Goal: Obtain resource: Download file/media

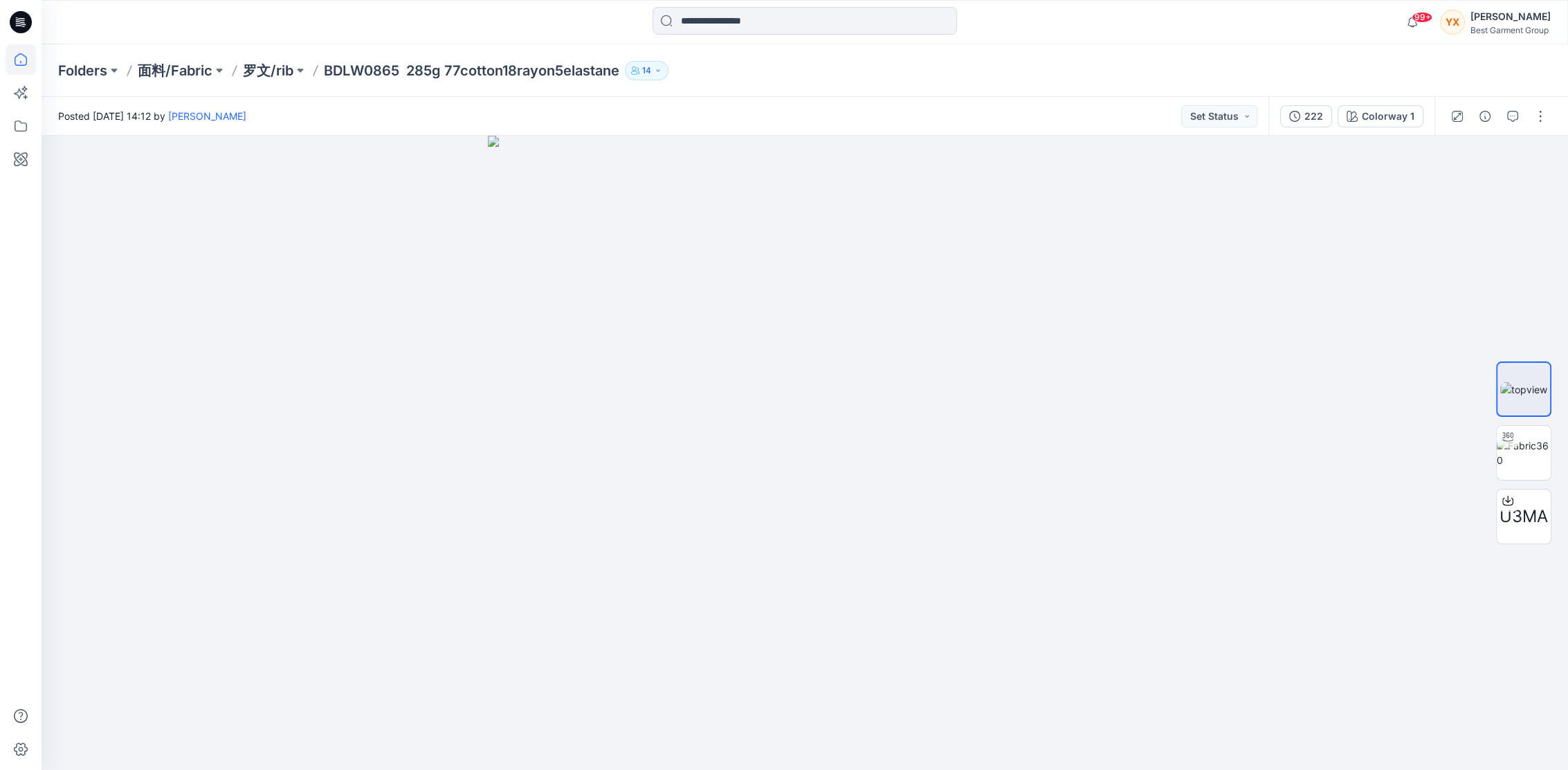
click at [30, 58] on icon at bounding box center [21, 59] width 30 height 30
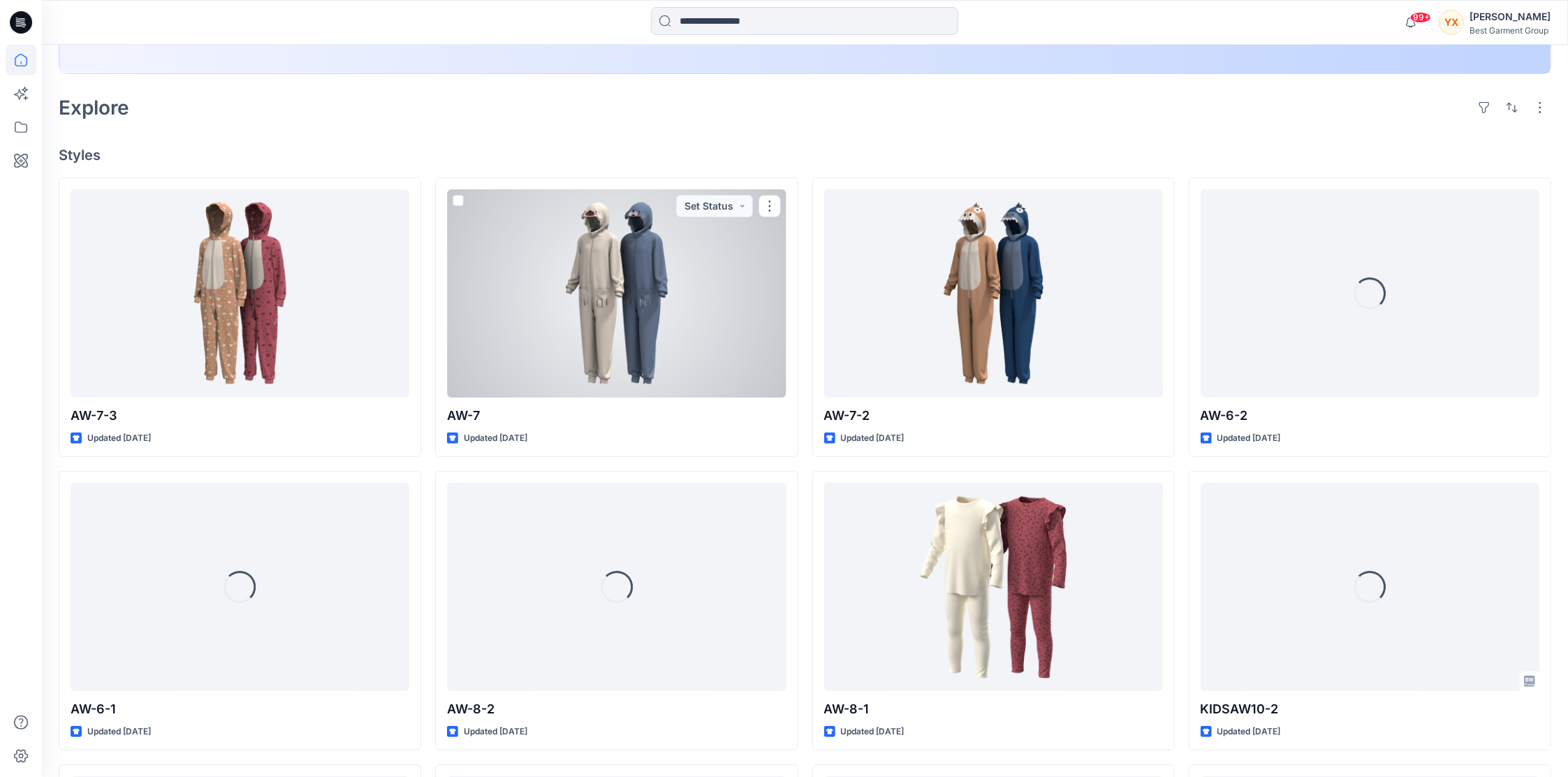
scroll to position [558, 0]
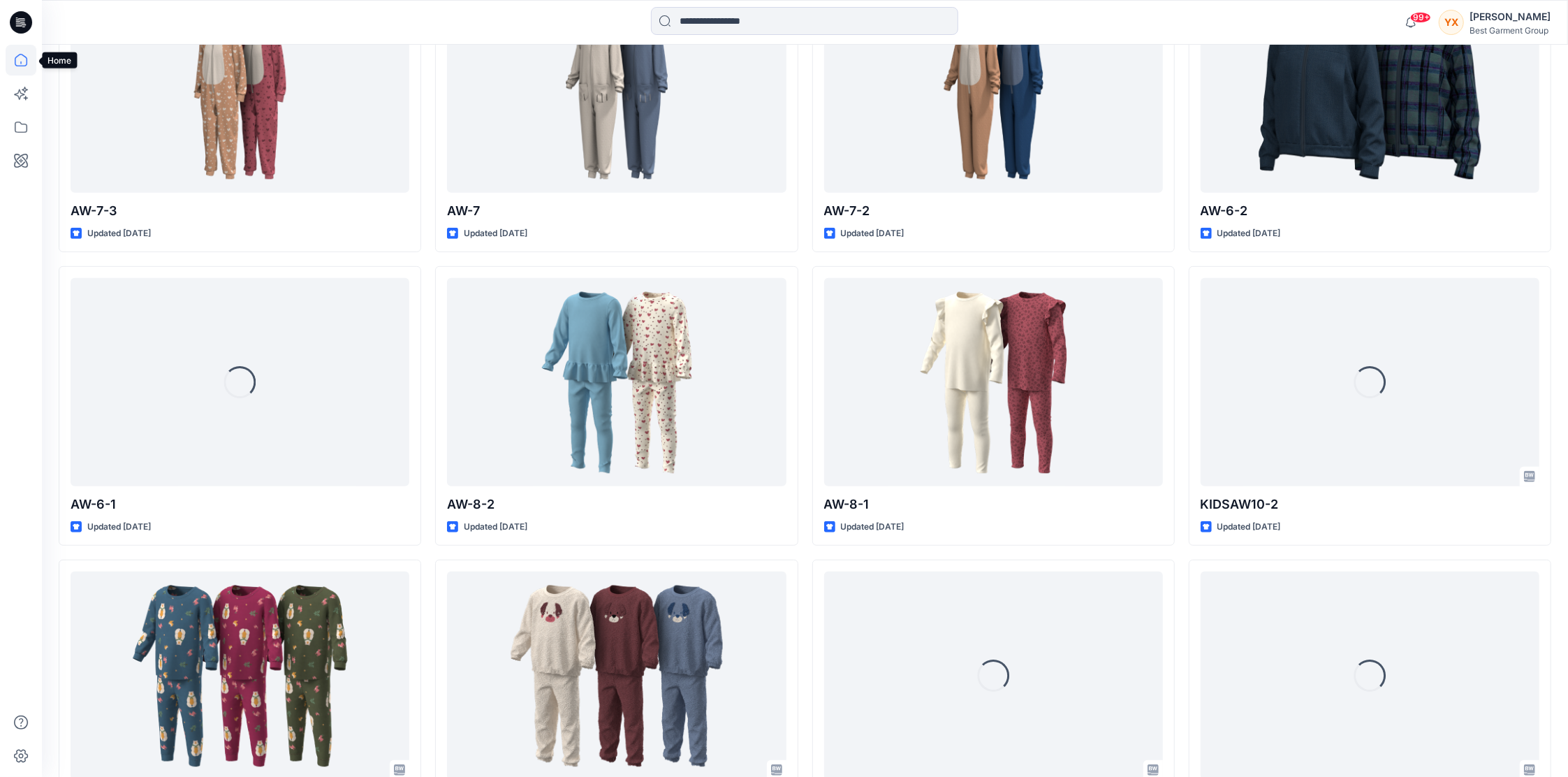
click at [24, 62] on icon at bounding box center [21, 60] width 30 height 30
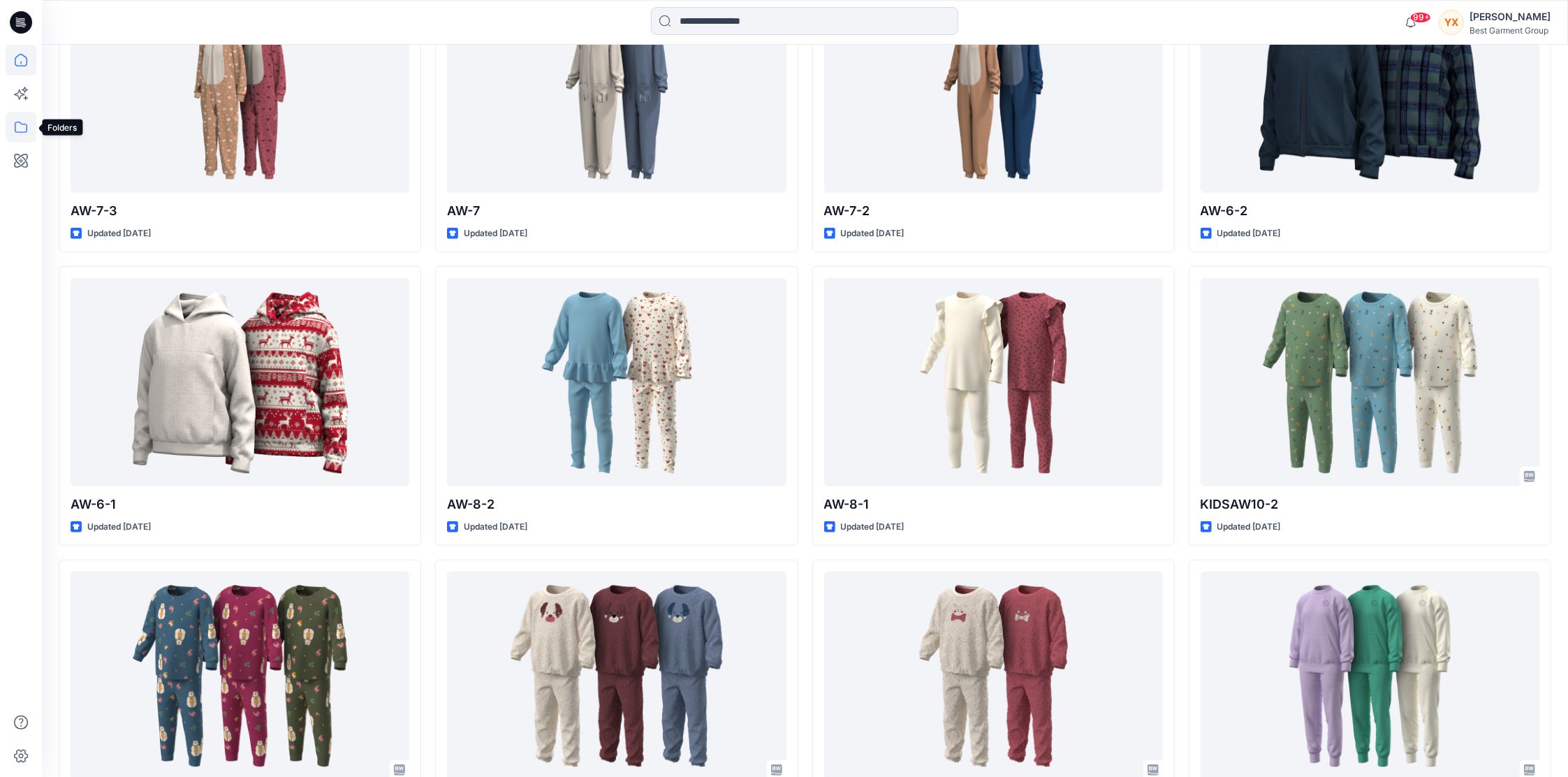
click at [25, 128] on icon at bounding box center [21, 127] width 30 height 30
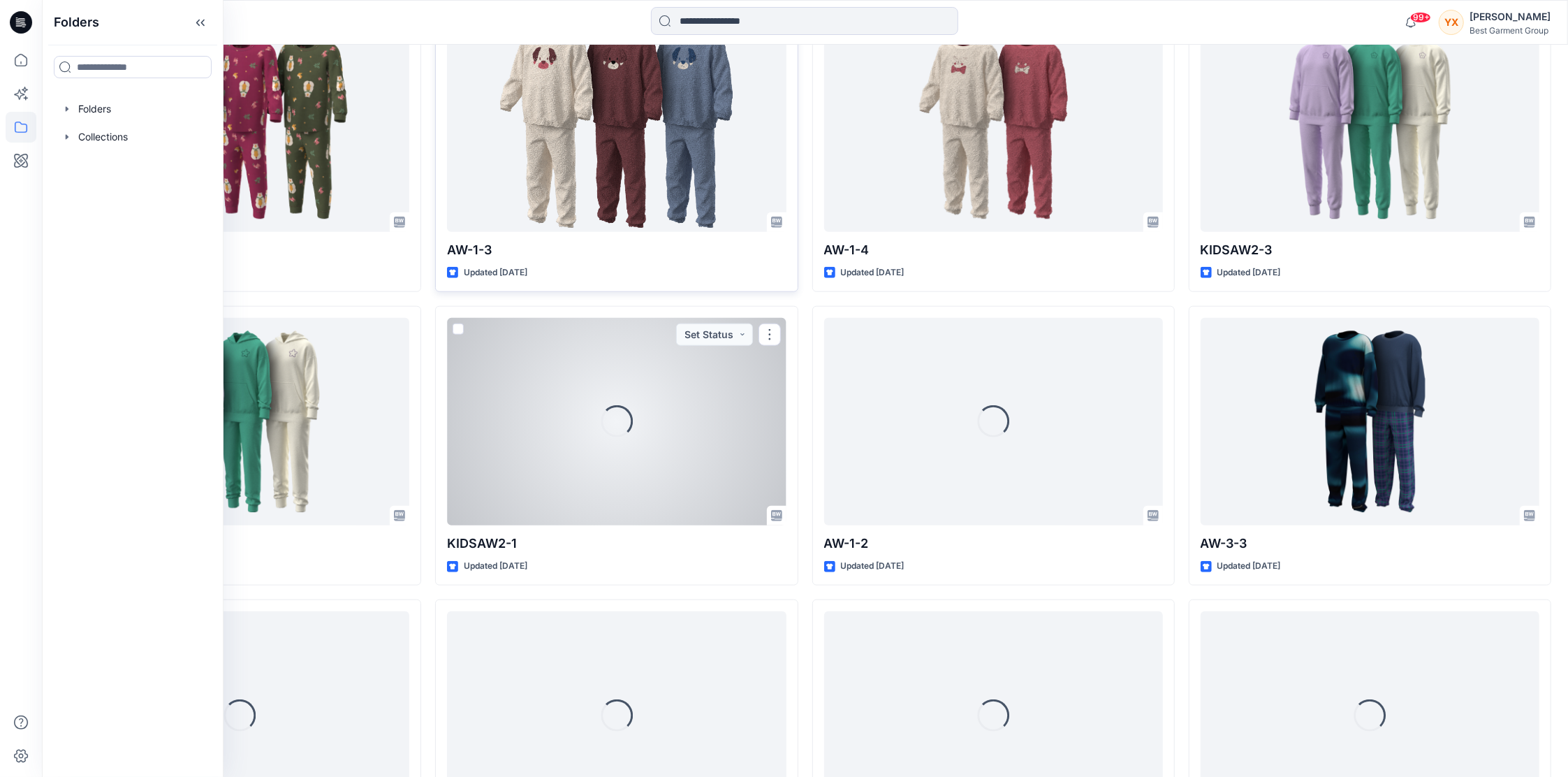
scroll to position [968, 0]
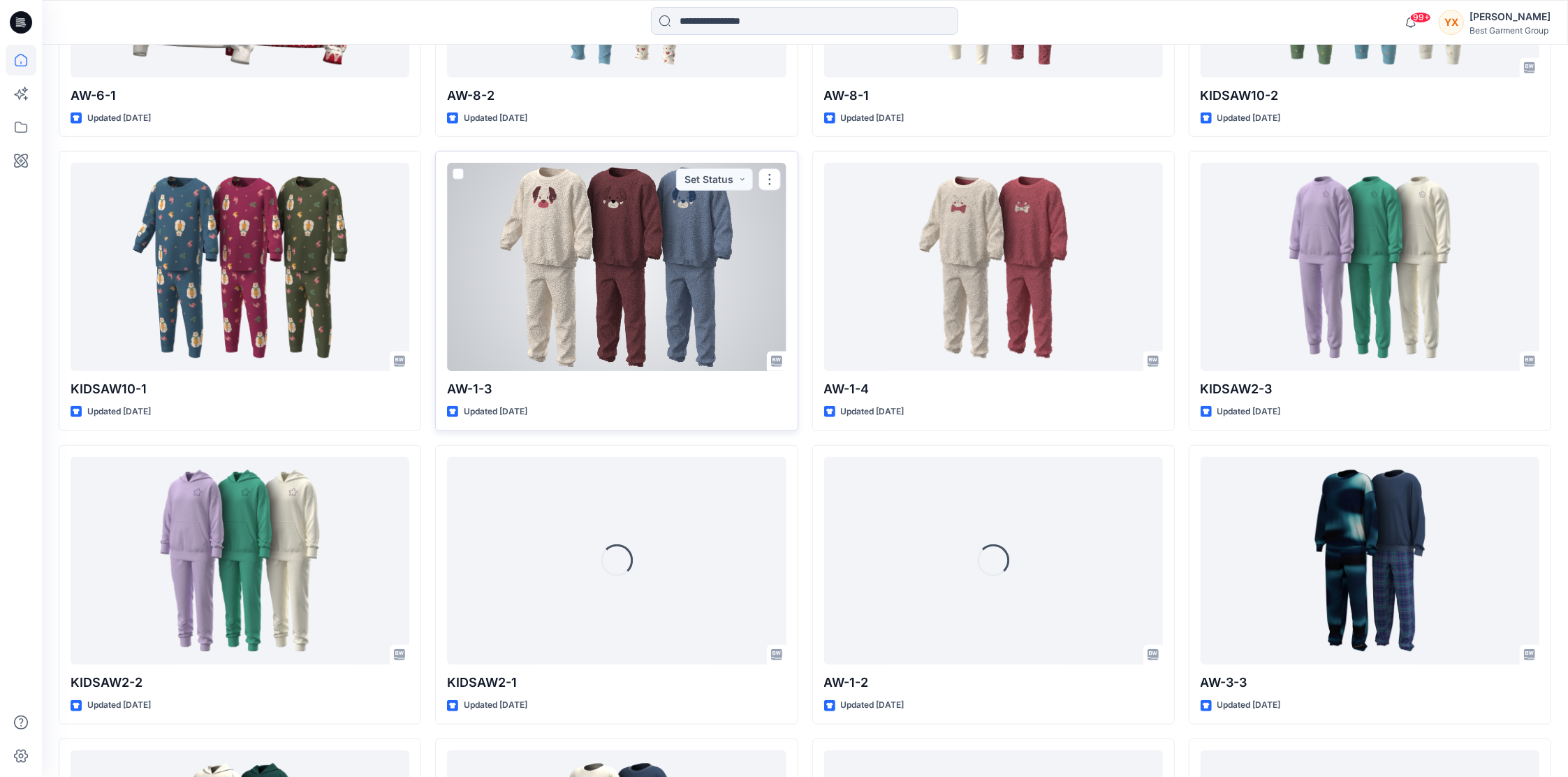
click at [741, 262] on div at bounding box center [617, 267] width 339 height 208
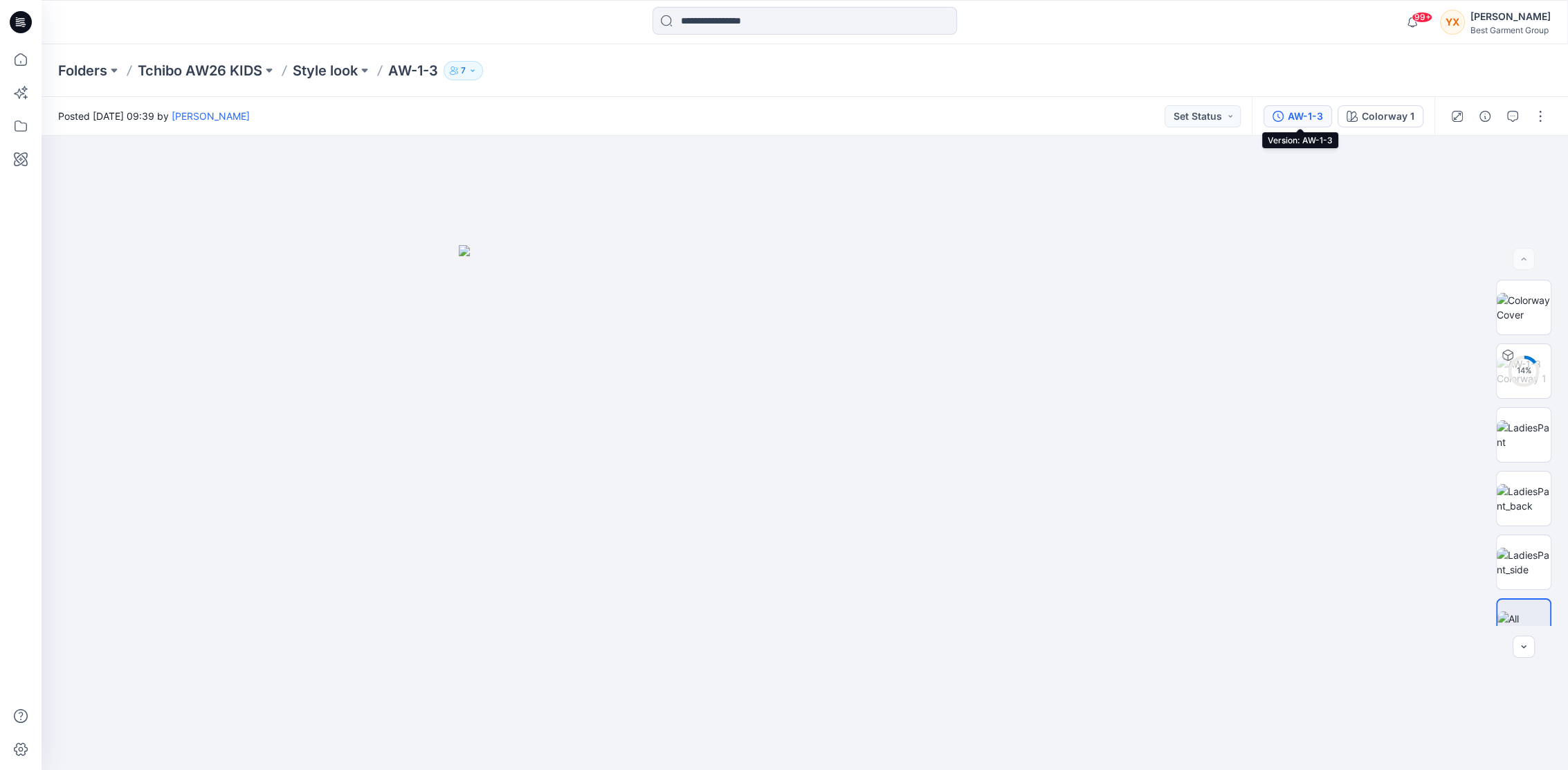
click at [1297, 105] on button "AW-1-3" at bounding box center [1298, 116] width 69 height 22
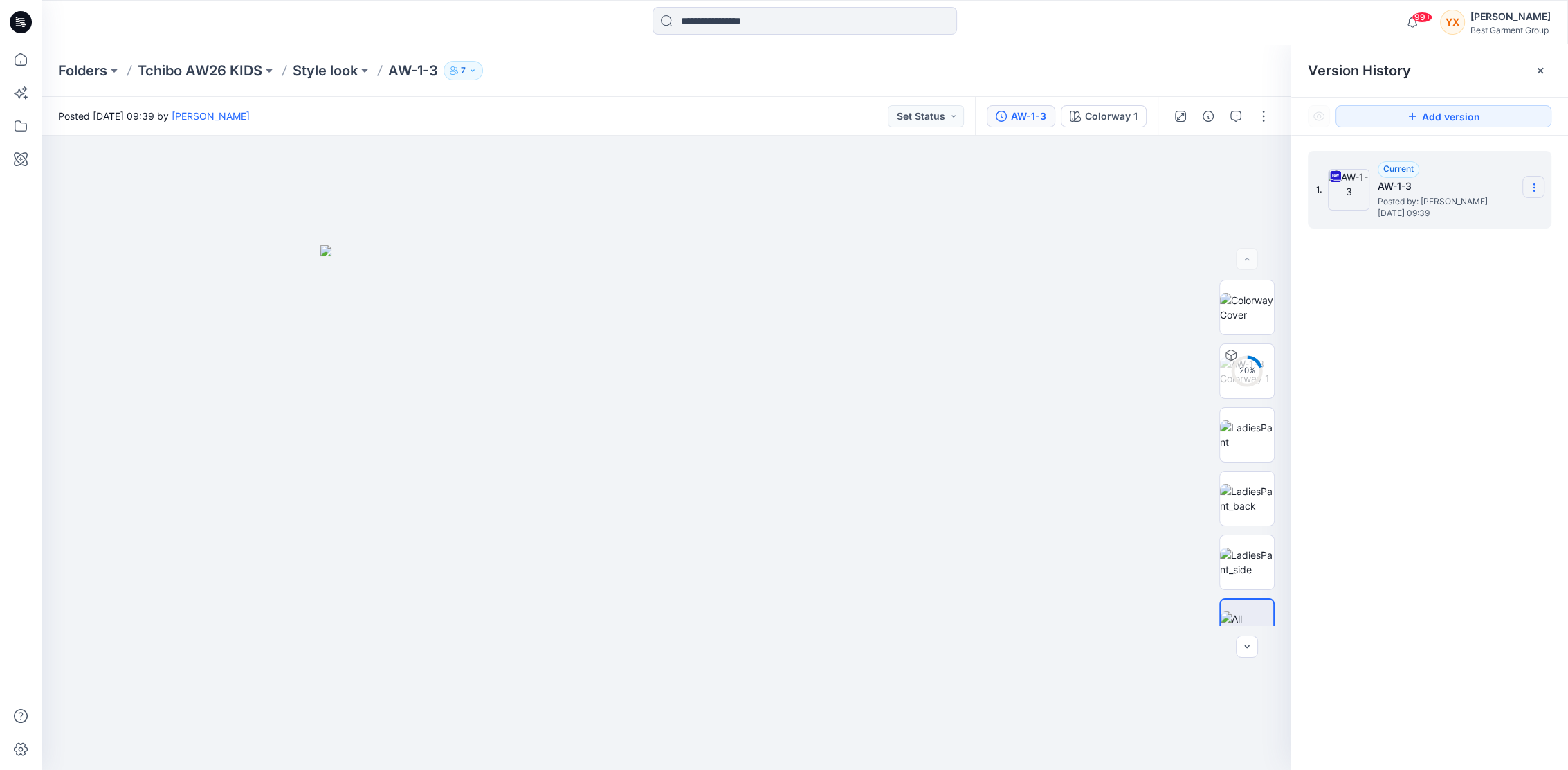
click at [1539, 183] on icon at bounding box center [1534, 187] width 11 height 11
click at [1477, 222] on span "Download Source BW File" at bounding box center [1464, 215] width 115 height 17
click at [351, 57] on div "Folders Tchibo AW26 KIDS Style look AW-1-3 7" at bounding box center [805, 70] width 1527 height 53
click at [335, 66] on p "Style look" at bounding box center [325, 70] width 65 height 19
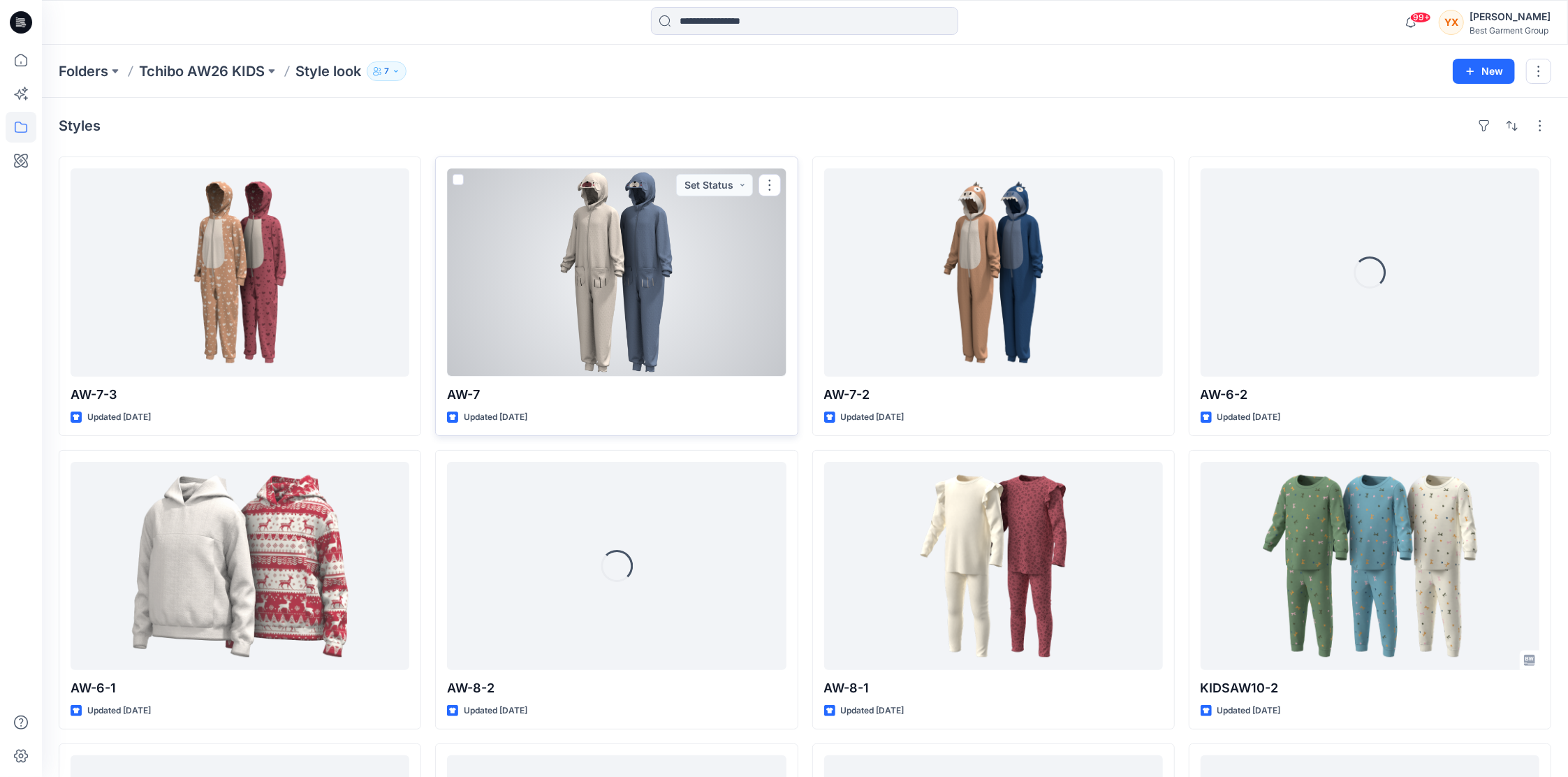
click at [603, 269] on div at bounding box center [617, 272] width 339 height 208
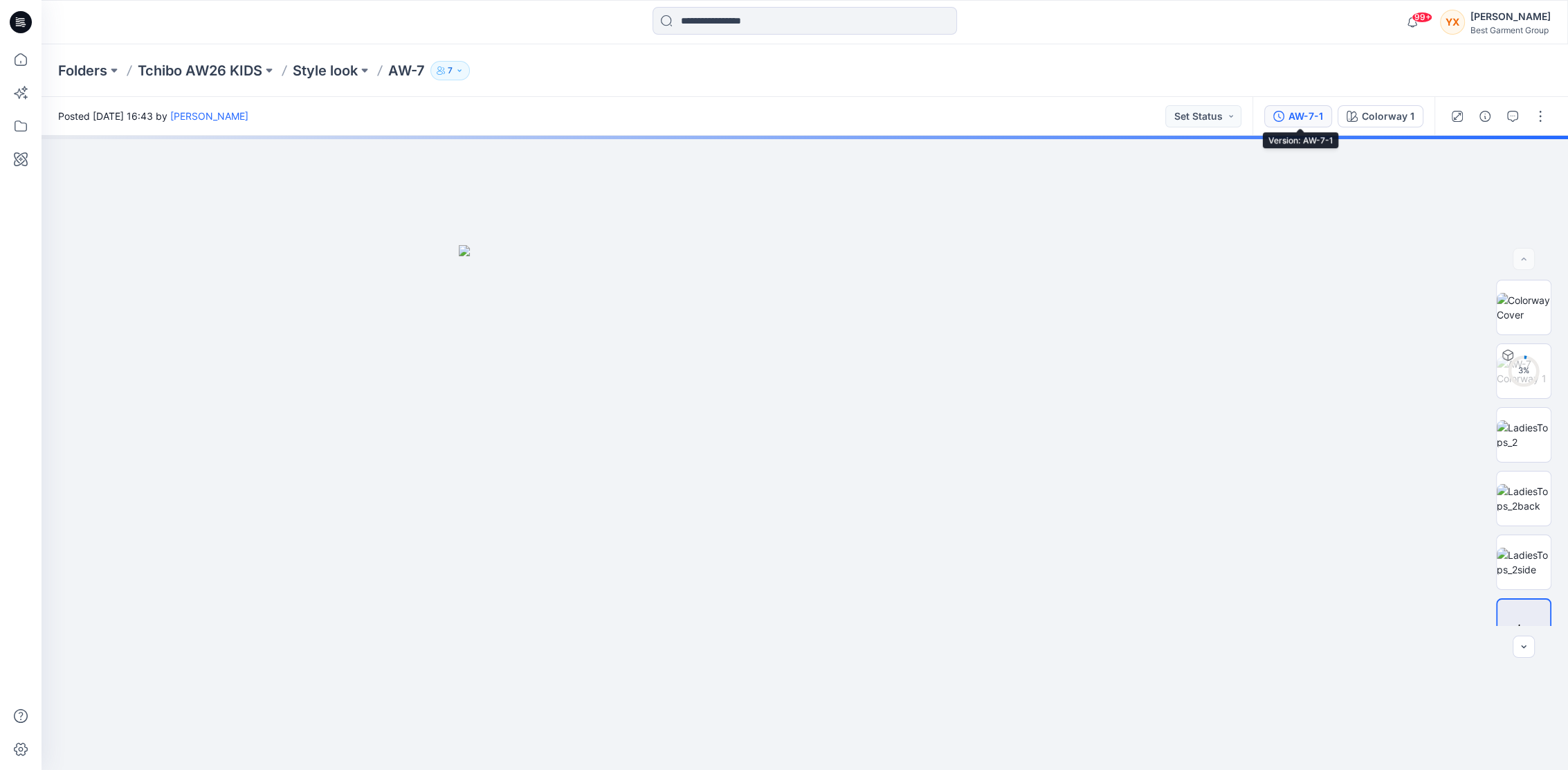
click at [1289, 114] on button "AW-7-1" at bounding box center [1298, 116] width 68 height 22
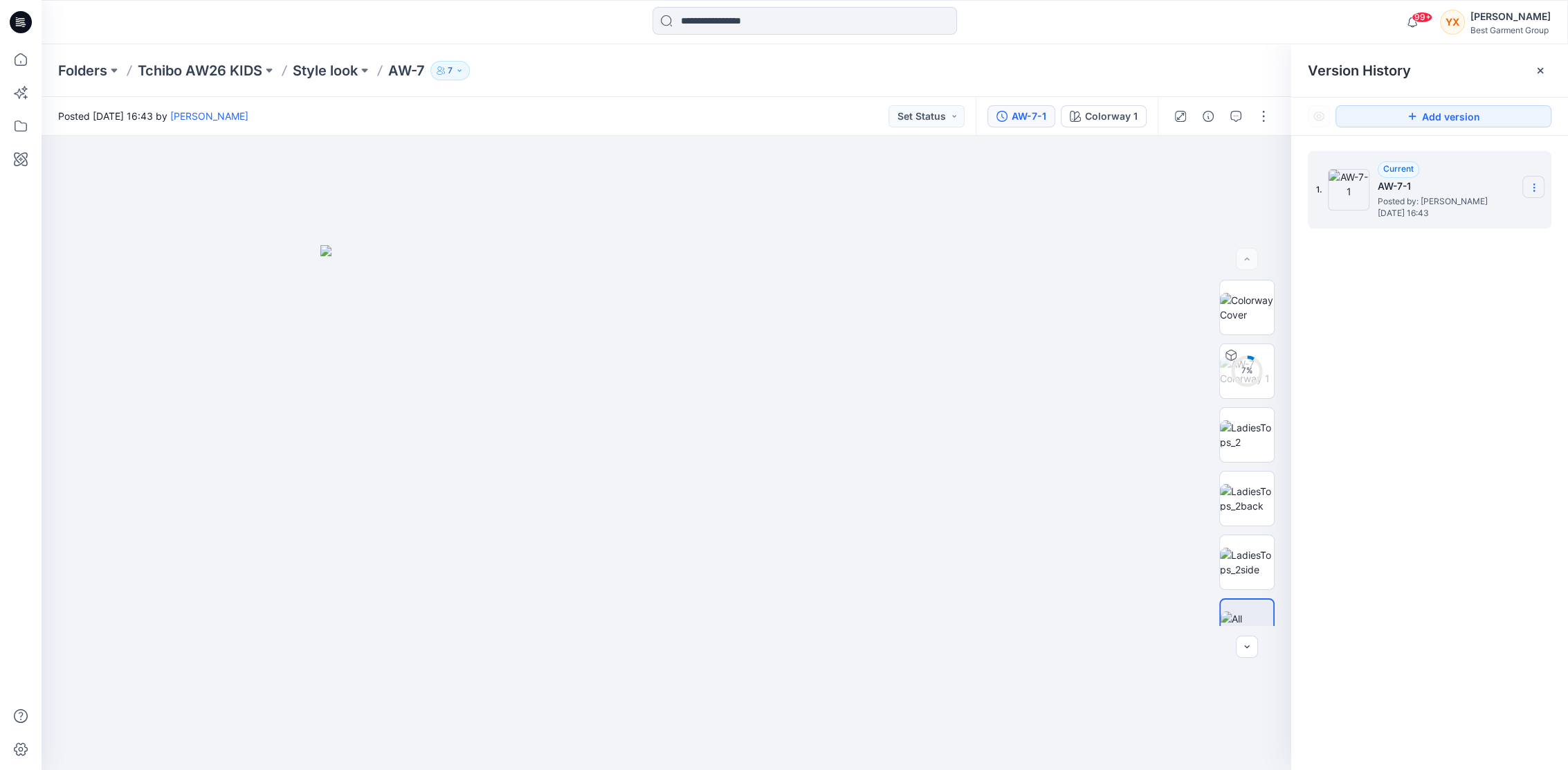
click at [1539, 183] on icon at bounding box center [1534, 187] width 11 height 11
click at [1500, 284] on div "1. Current AW-7-1 Posted by: [PERSON_NAME] [DATE] 16:43 Duplicate Version Renam…" at bounding box center [1429, 462] width 277 height 654
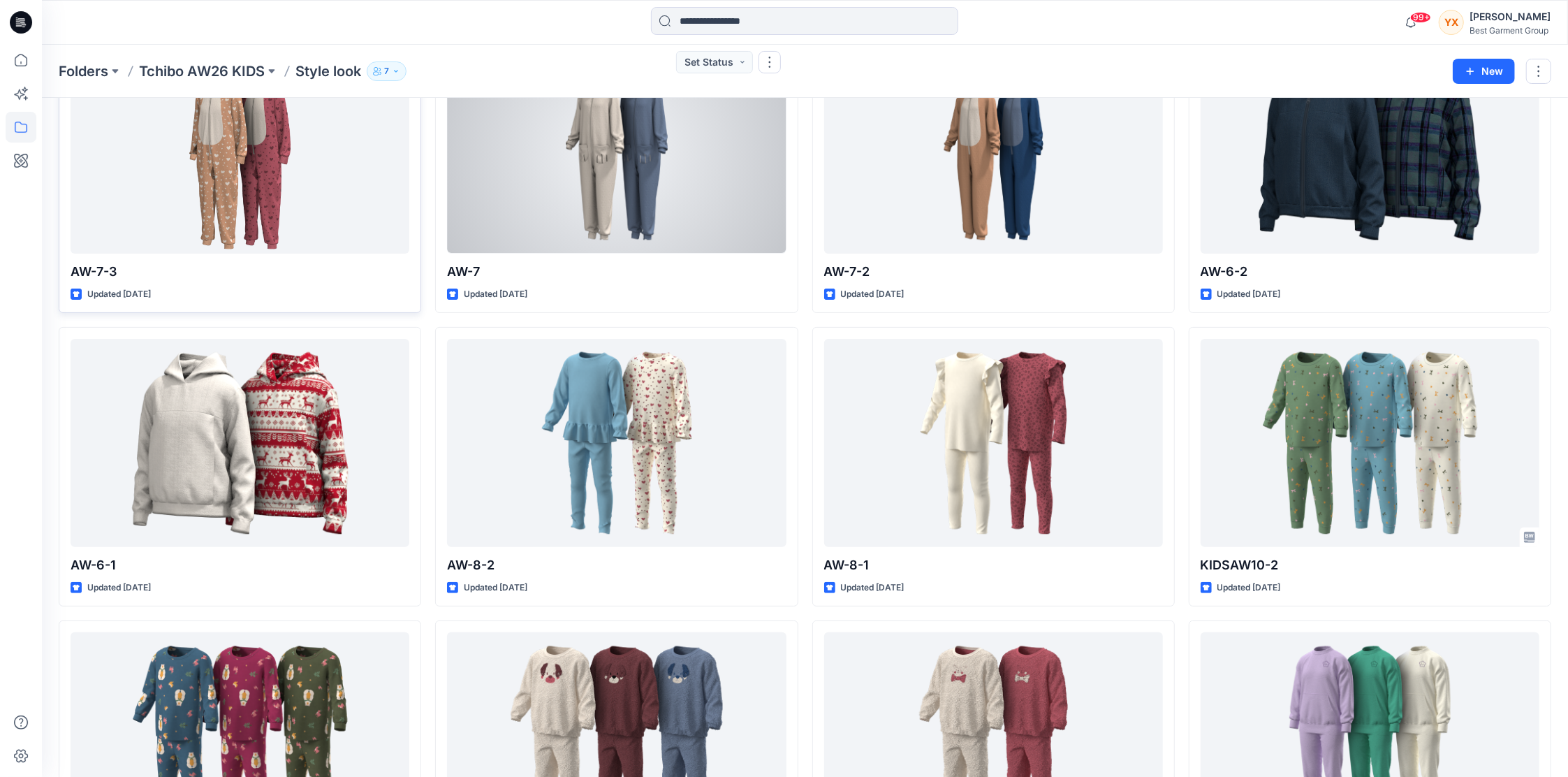
scroll to position [186, 0]
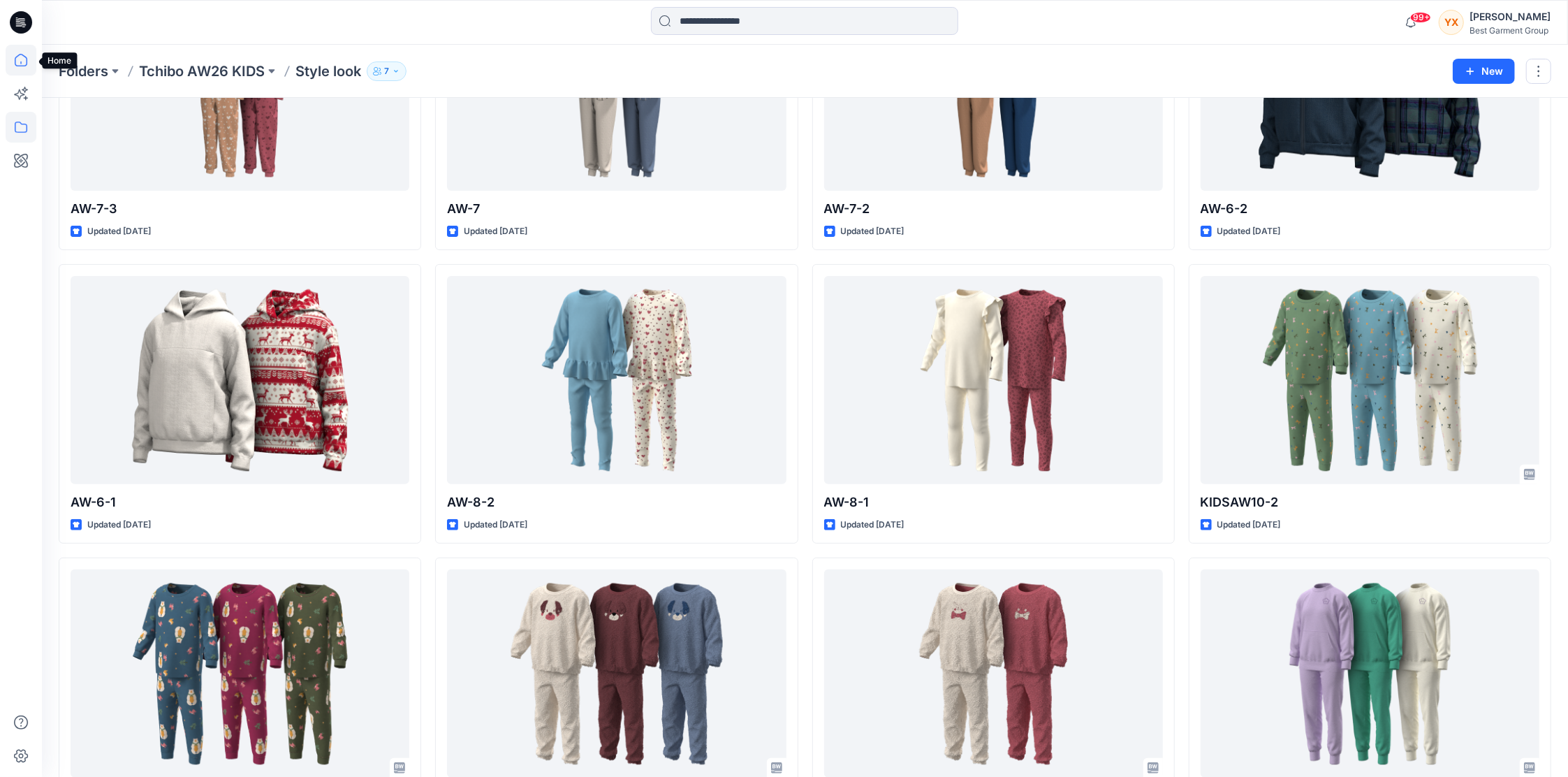
click at [10, 56] on icon at bounding box center [21, 60] width 30 height 30
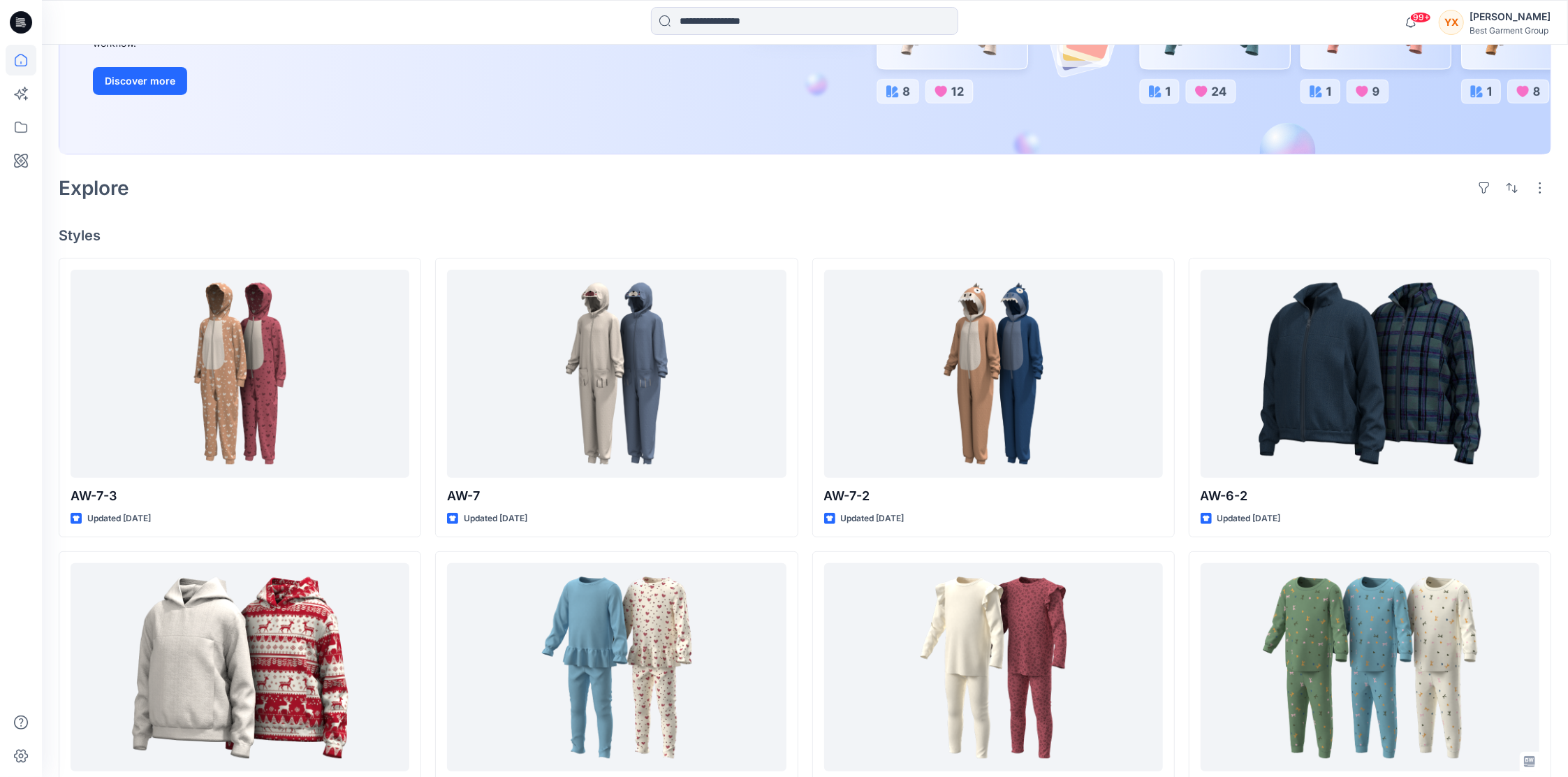
scroll to position [279, 0]
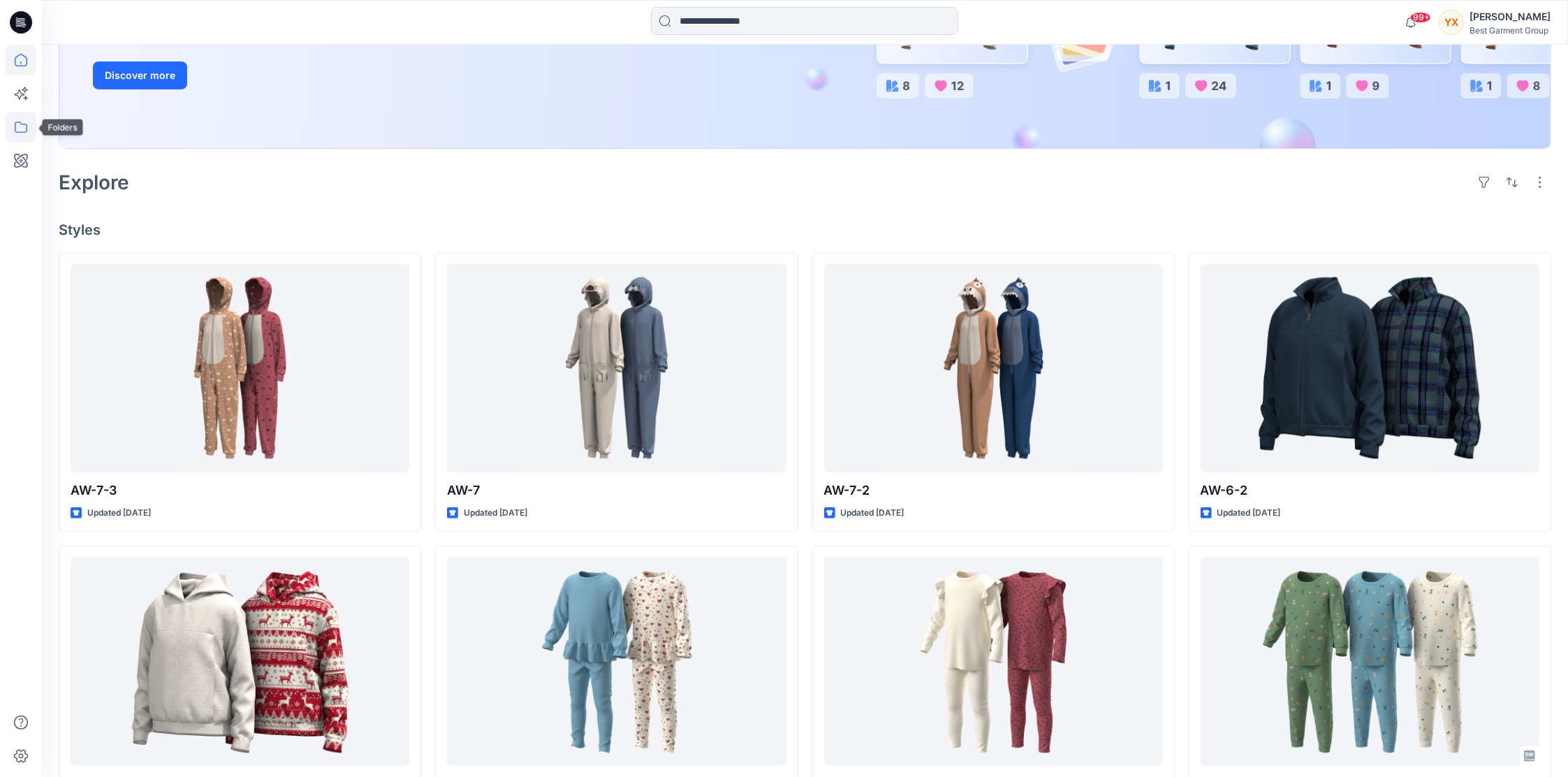
click at [26, 117] on icon at bounding box center [21, 127] width 30 height 30
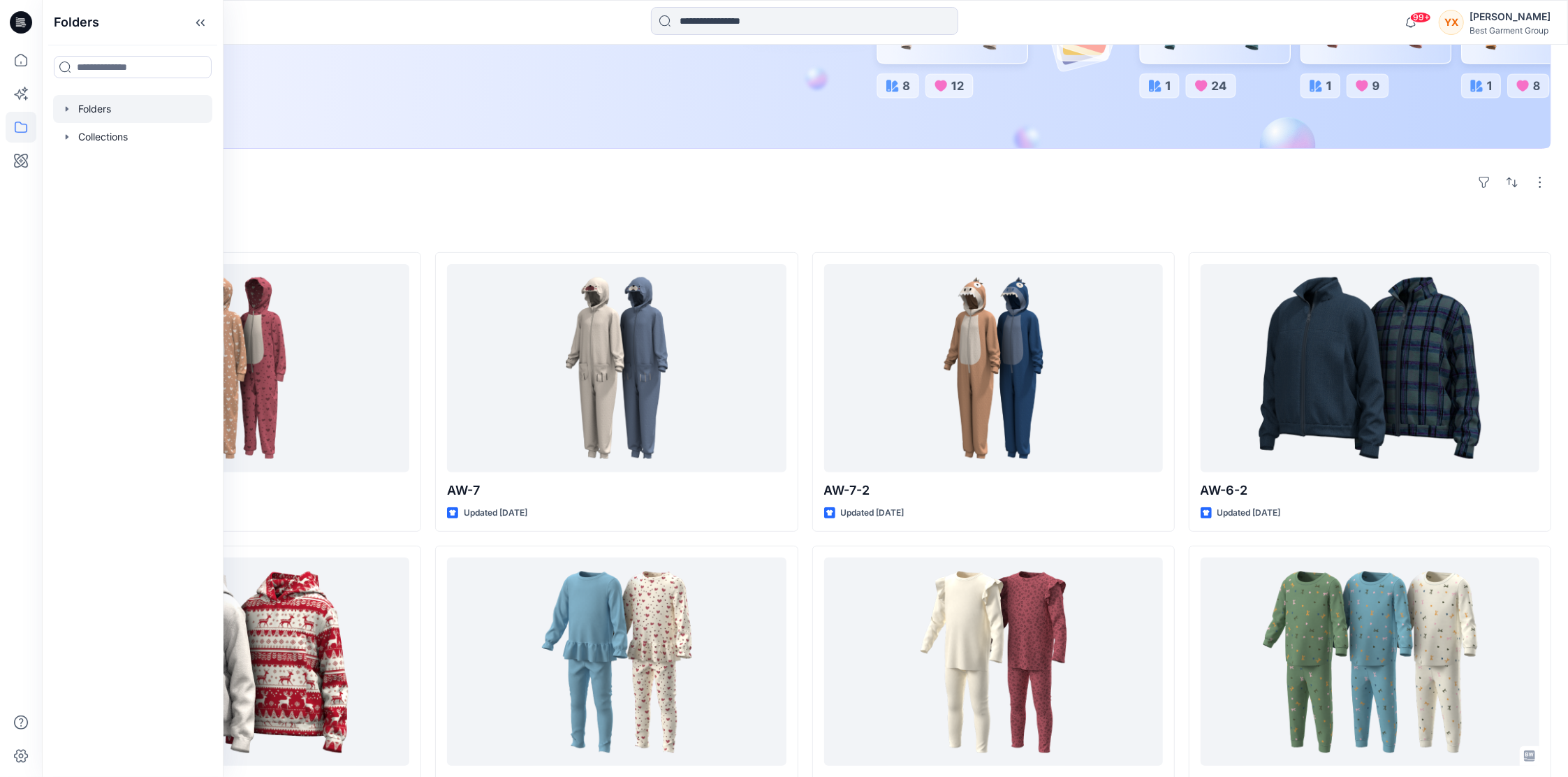
click at [103, 106] on div at bounding box center [132, 109] width 159 height 28
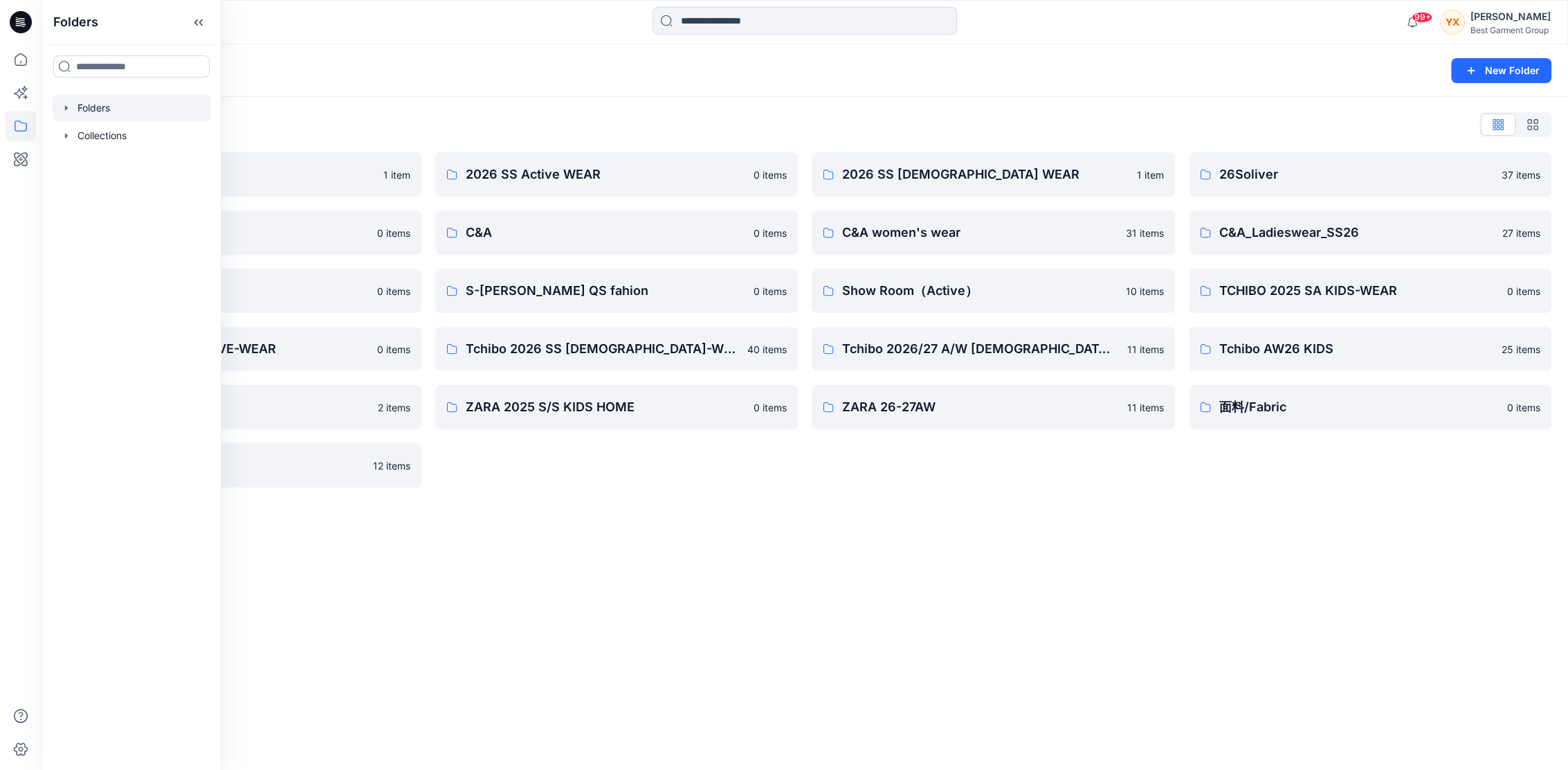
click at [824, 465] on div "2026 SS [DEMOGRAPHIC_DATA] WEAR 1 item C&A women's wear 31 items Show Room（Acti…" at bounding box center [993, 319] width 364 height 335
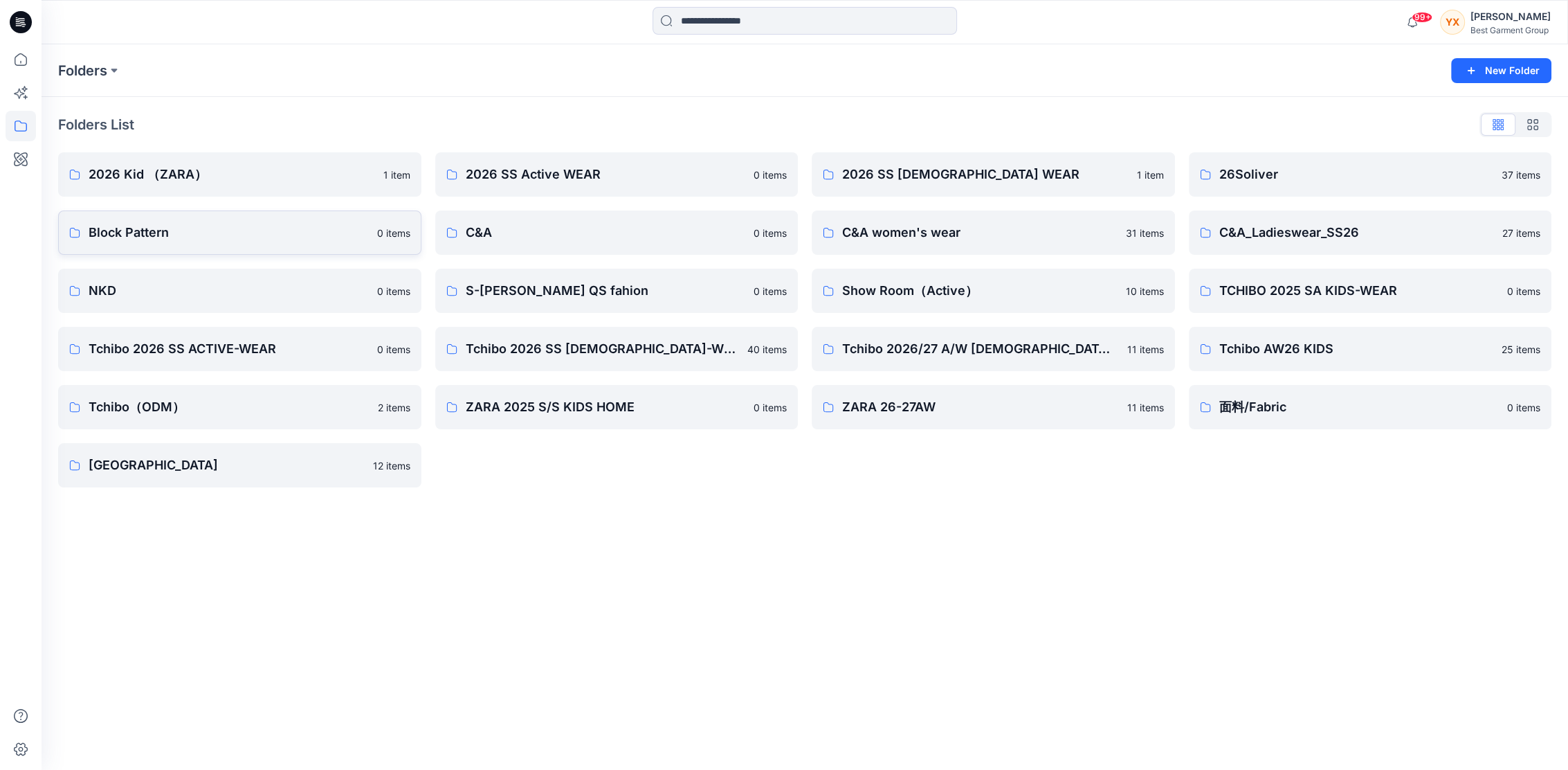
click at [189, 227] on p "Block Pattern" at bounding box center [228, 232] width 280 height 19
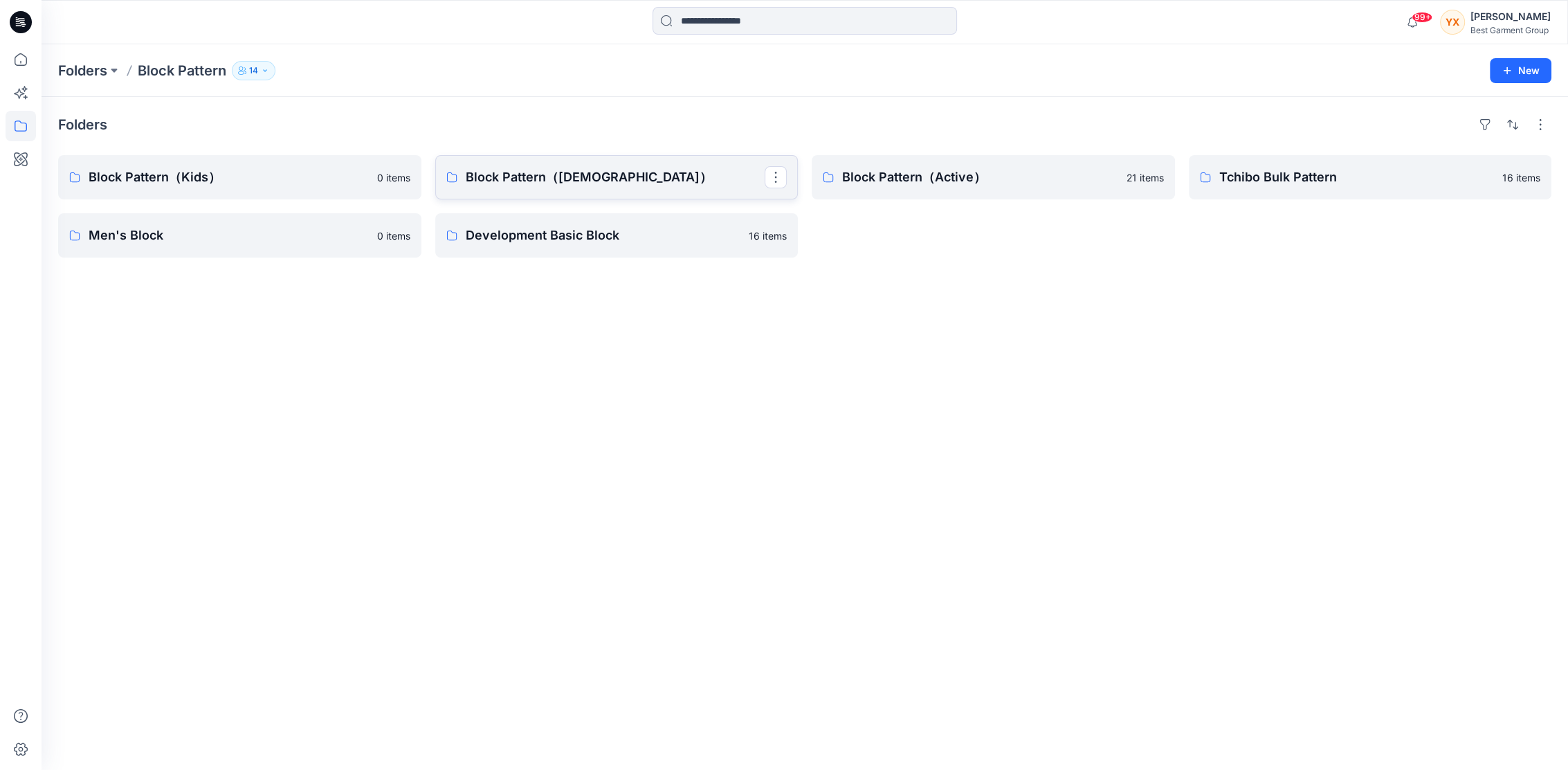
click at [665, 179] on p "Block Pattern（[DEMOGRAPHIC_DATA]）" at bounding box center [615, 176] width 300 height 19
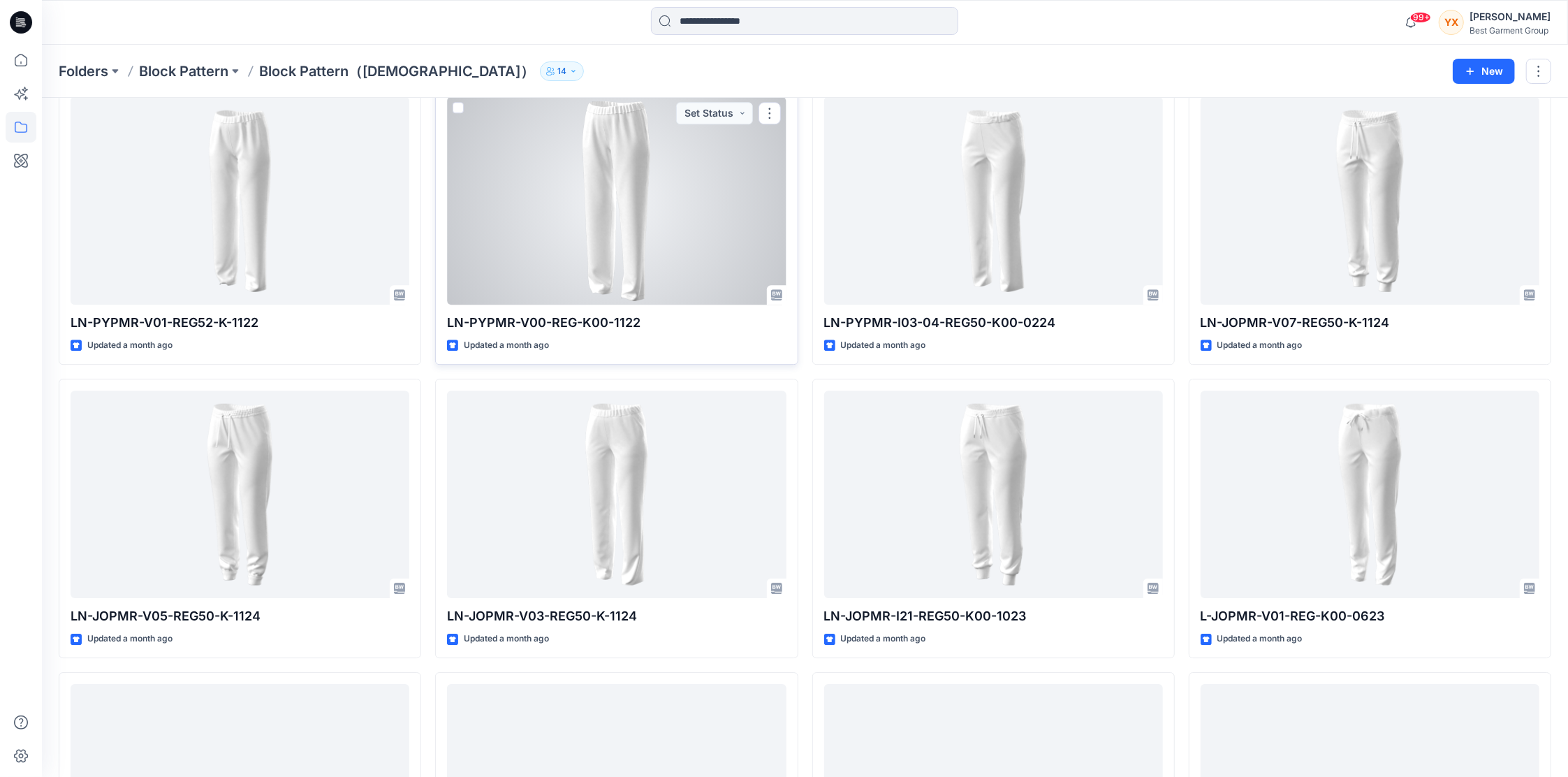
scroll to position [3607, 0]
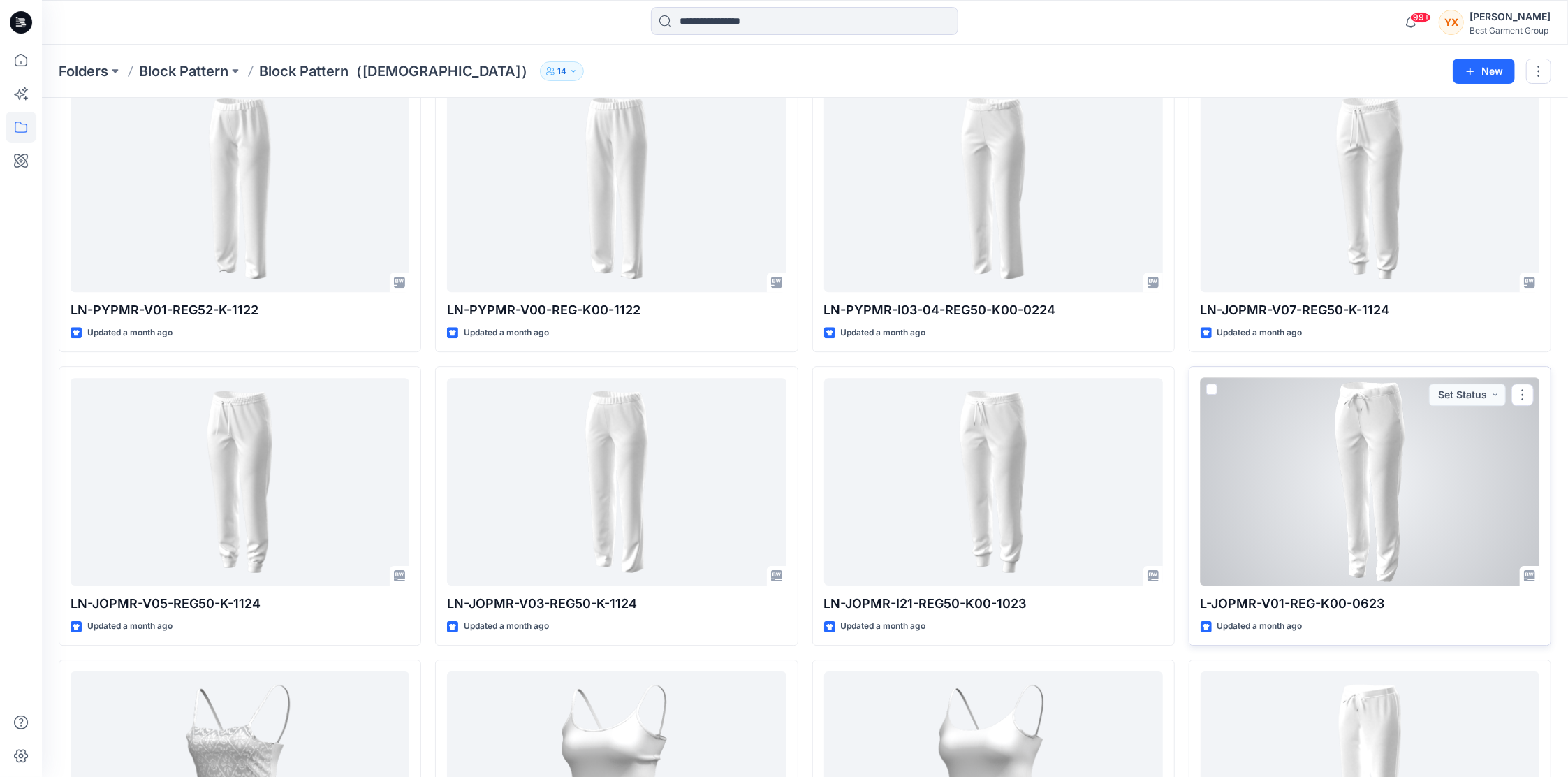
click at [1423, 498] on div at bounding box center [1370, 482] width 339 height 208
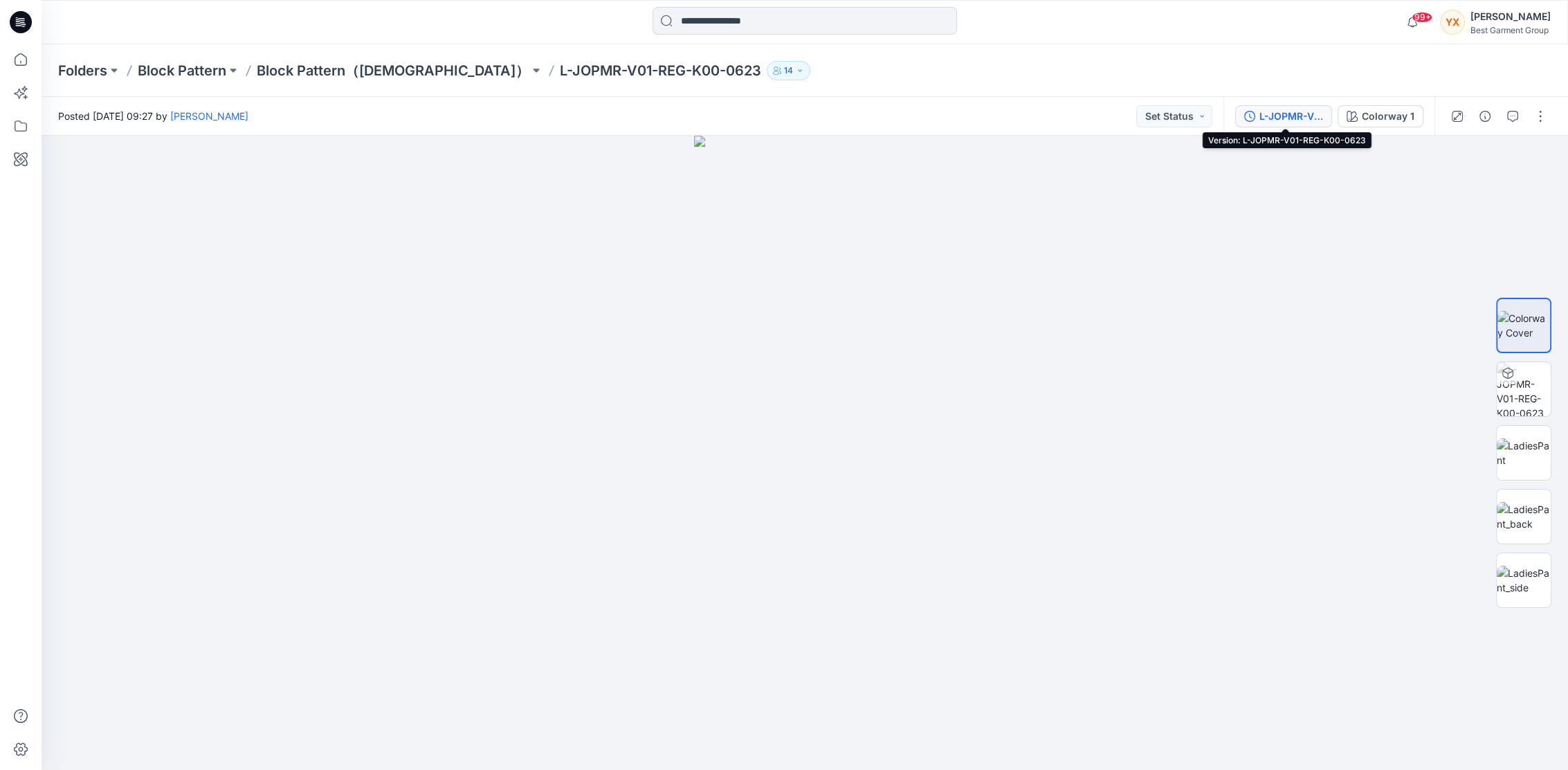
click at [1298, 110] on div "L-JOPMR-V01-REG-K00-0623" at bounding box center [1291, 116] width 64 height 15
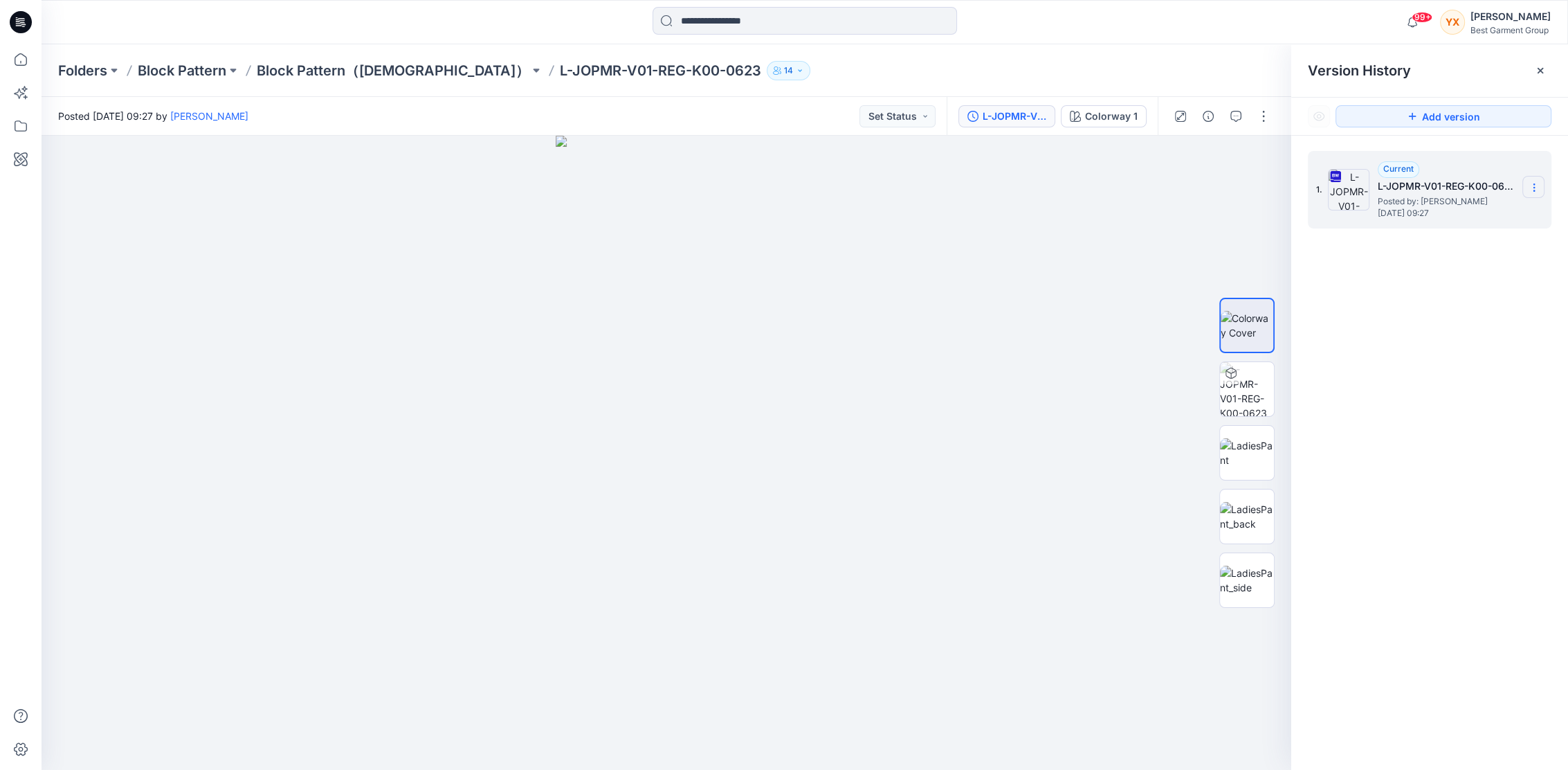
click at [1531, 187] on icon at bounding box center [1534, 187] width 11 height 11
click at [1511, 211] on span "Download Source BW File" at bounding box center [1464, 215] width 115 height 17
click at [1535, 186] on icon at bounding box center [1534, 187] width 11 height 11
click at [1502, 212] on span "Download Source BW File" at bounding box center [1464, 215] width 115 height 17
